Goal: Task Accomplishment & Management: Use online tool/utility

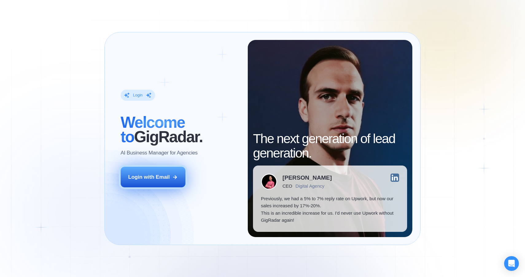
click at [158, 181] on button "Login with Email" at bounding box center [153, 177] width 65 height 20
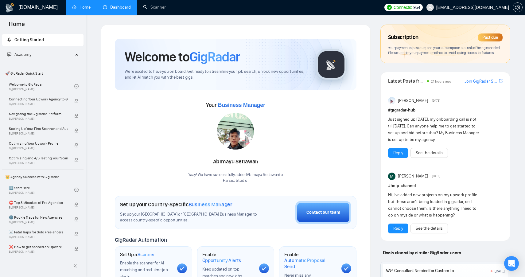
click at [116, 5] on link "Dashboard" at bounding box center [117, 7] width 28 height 5
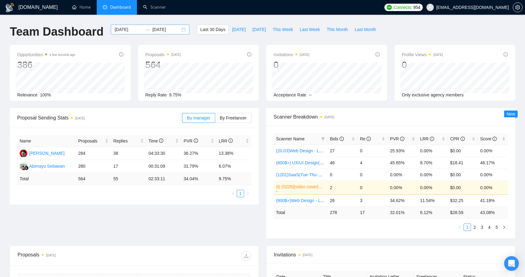
click at [126, 32] on input "[DATE]" at bounding box center [129, 29] width 28 height 7
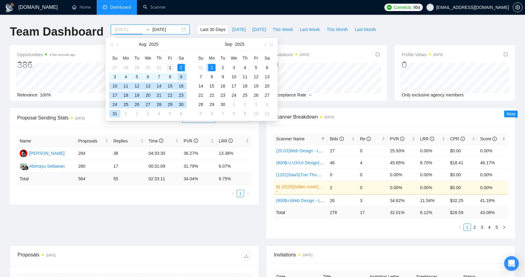
type input "[DATE]"
click at [168, 68] on div "1" at bounding box center [169, 67] width 7 height 7
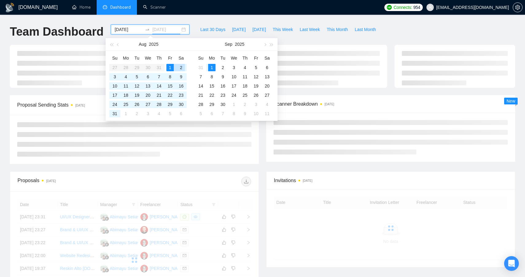
type input "[DATE]"
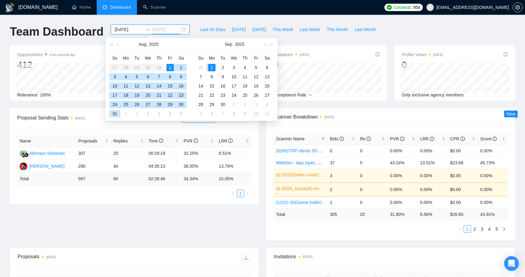
click at [214, 68] on div "1" at bounding box center [211, 67] width 7 height 7
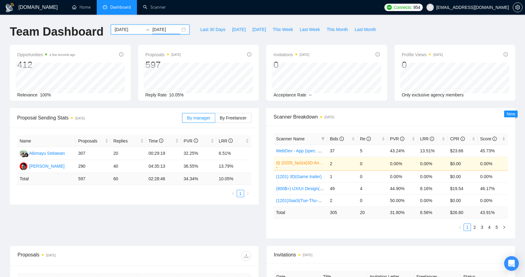
click at [218, 16] on div "[DOMAIN_NAME] Home Dashboard Scanner Connects: 954 [EMAIL_ADDRESS][DOMAIN_NAME]…" at bounding box center [262, 244] width 525 height 489
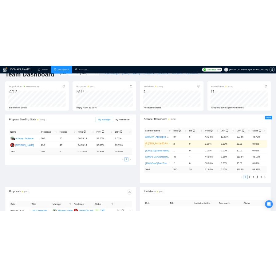
scroll to position [16, 0]
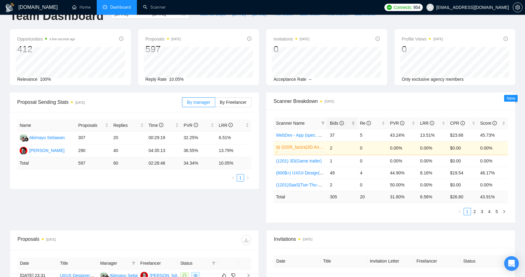
click at [353, 126] on div "Bids" at bounding box center [342, 123] width 25 height 7
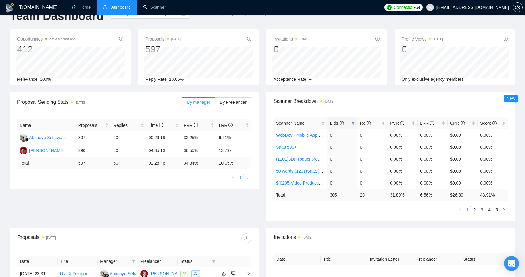
click at [353, 126] on div "Bids" at bounding box center [342, 123] width 25 height 7
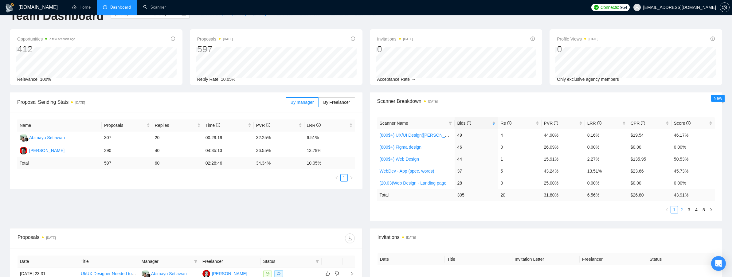
click at [525, 210] on link "2" at bounding box center [681, 209] width 7 height 7
click at [525, 210] on link "3" at bounding box center [688, 209] width 7 height 7
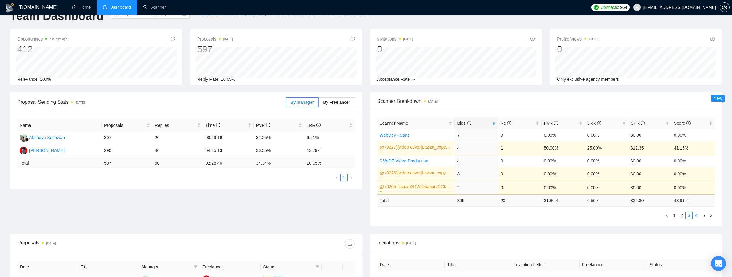
click at [525, 214] on link "4" at bounding box center [696, 215] width 7 height 7
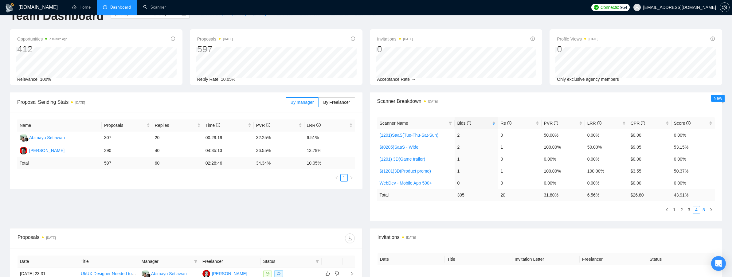
click at [525, 210] on link "5" at bounding box center [703, 209] width 7 height 7
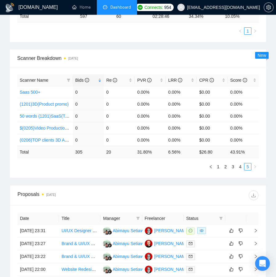
scroll to position [232, 0]
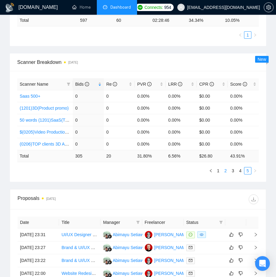
click at [226, 171] on link "2" at bounding box center [225, 170] width 7 height 7
click at [58, 118] on link "900$+WebDev - App (spec. words)" at bounding box center [53, 120] width 67 height 5
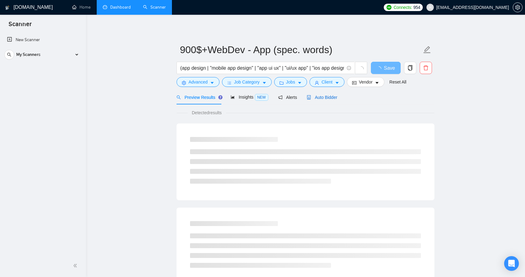
click at [323, 97] on span "Auto Bidder" at bounding box center [322, 97] width 30 height 5
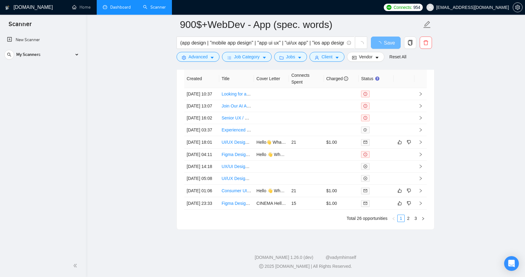
scroll to position [1605, 0]
click at [408, 218] on link "2" at bounding box center [408, 218] width 7 height 7
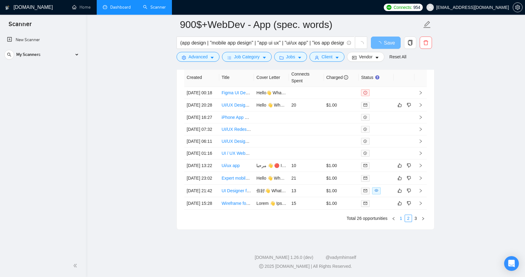
click at [400, 217] on link "1" at bounding box center [401, 218] width 7 height 7
